Goal: Find specific page/section

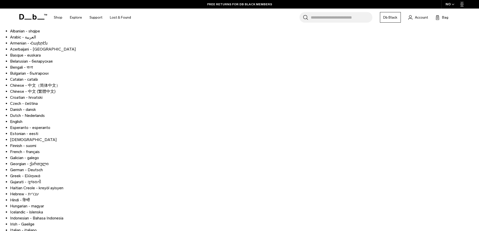
click at [453, 5] on icon "button" at bounding box center [453, 4] width 2 height 1
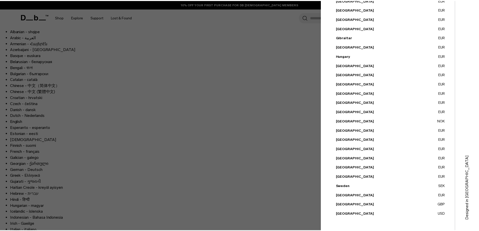
scroll to position [14, 0]
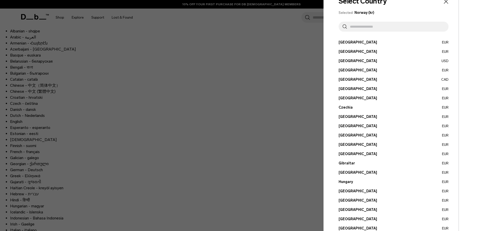
click at [236, 103] on div at bounding box center [241, 115] width 483 height 231
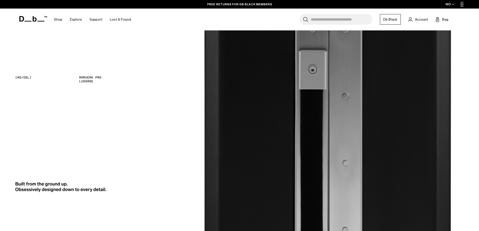
scroll to position [1280, 0]
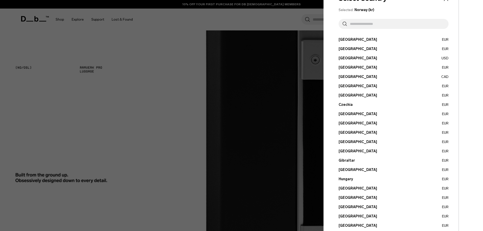
scroll to position [14, 0]
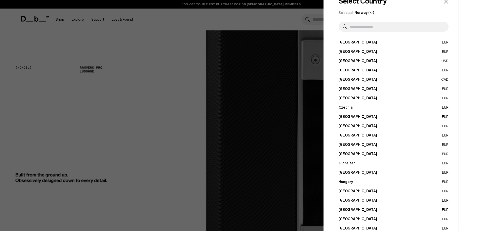
click at [251, 107] on div at bounding box center [241, 115] width 483 height 231
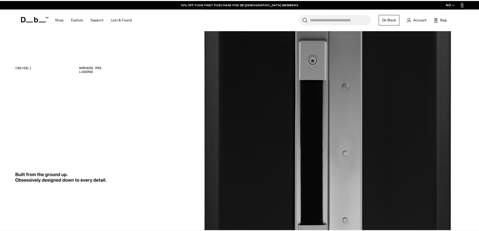
scroll to position [1280, 0]
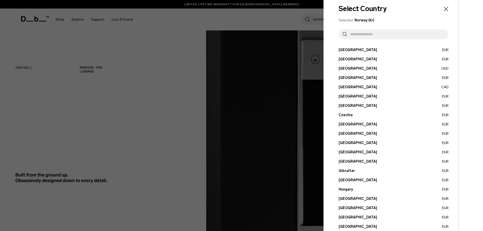
scroll to position [0, 0]
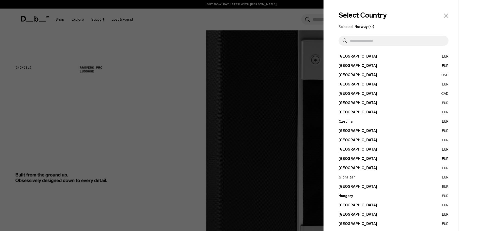
click at [348, 56] on button "Austria EUR" at bounding box center [393, 56] width 110 height 5
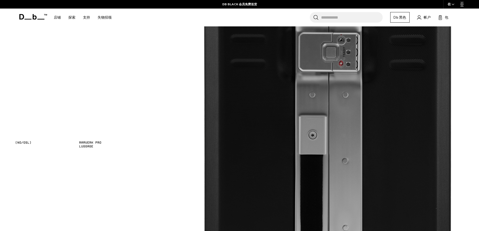
scroll to position [1280, 0]
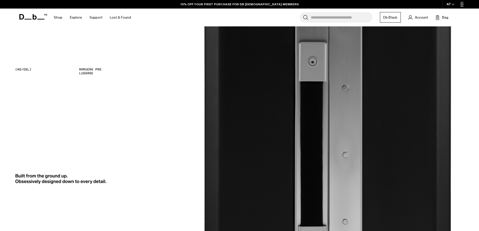
scroll to position [1280, 0]
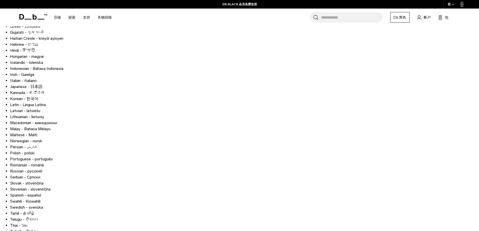
scroll to position [201, 0]
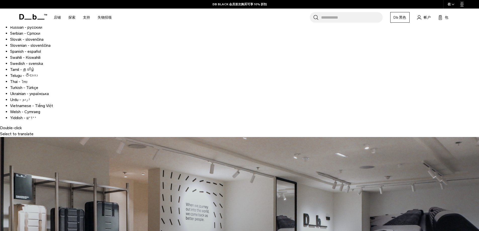
scroll to position [370, 0]
